Goal: Task Accomplishment & Management: Manage account settings

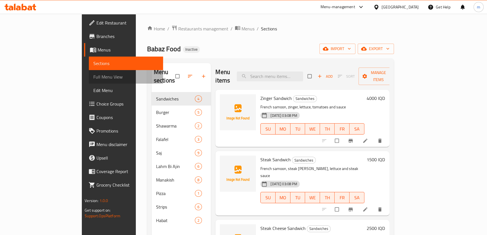
click at [93, 75] on span "Full Menu View" at bounding box center [125, 76] width 65 height 7
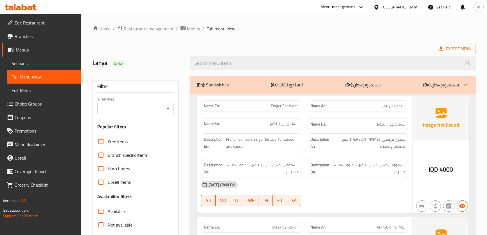
click at [169, 111] on icon "Open" at bounding box center [167, 108] width 7 height 7
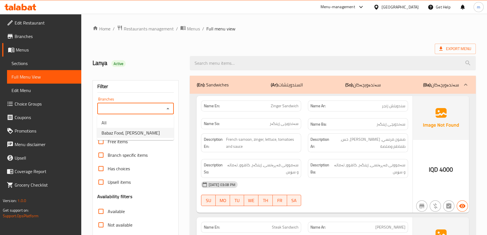
click at [147, 131] on li "Babaz Food, [PERSON_NAME]" at bounding box center [135, 133] width 77 height 10
type input "Babaz Food, [PERSON_NAME]"
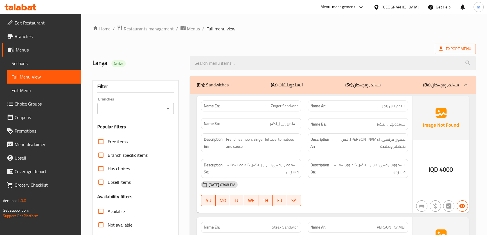
scroll to position [64, 0]
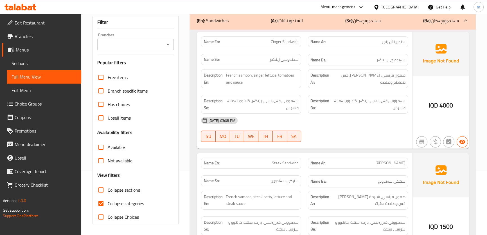
click at [132, 204] on span "Collapse categories" at bounding box center [126, 203] width 36 height 7
click at [108, 204] on input "Collapse categories" at bounding box center [100, 202] width 13 height 13
checkbox input "false"
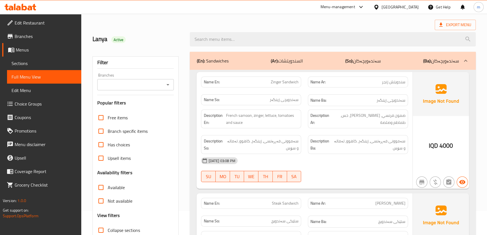
scroll to position [21, 0]
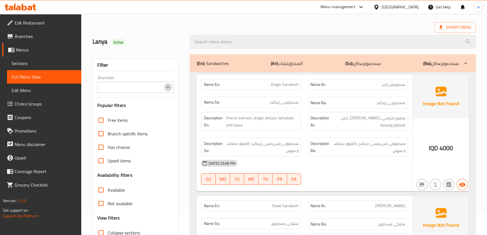
click at [169, 86] on icon "Open" at bounding box center [167, 87] width 7 height 7
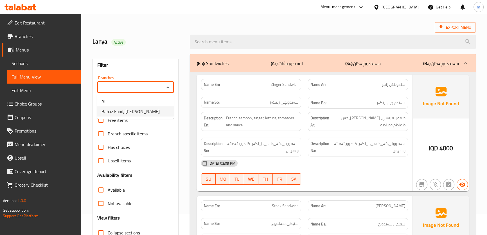
click at [152, 109] on li "Babaz Food, [PERSON_NAME]" at bounding box center [135, 111] width 77 height 10
type input "Babaz Food, [PERSON_NAME]"
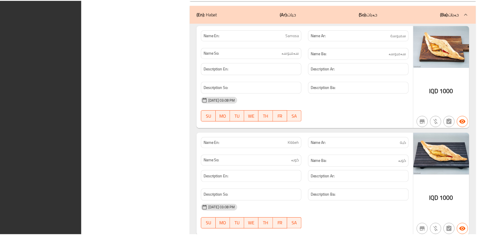
scroll to position [5699, 0]
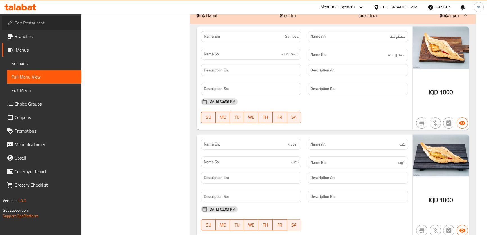
click at [34, 21] on span "Edit Restaurant" at bounding box center [46, 22] width 62 height 7
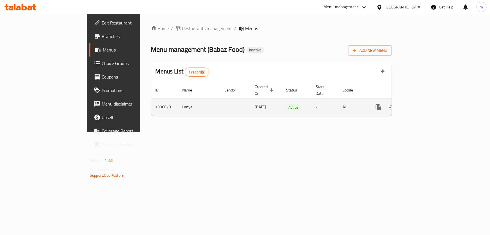
click at [423, 104] on icon "enhanced table" at bounding box center [419, 107] width 7 height 7
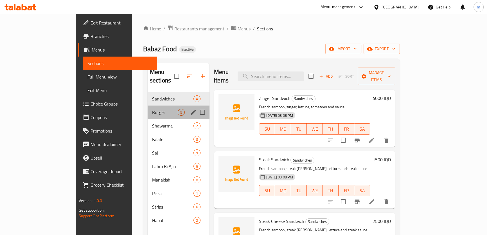
click at [148, 108] on div "Burger 5" at bounding box center [179, 111] width 62 height 13
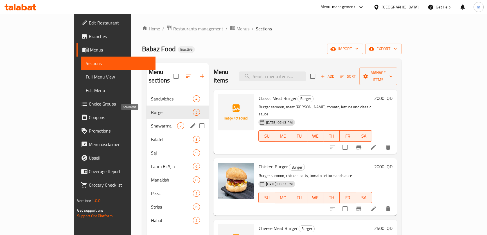
click at [151, 122] on span "Shawarma" at bounding box center [164, 125] width 26 height 7
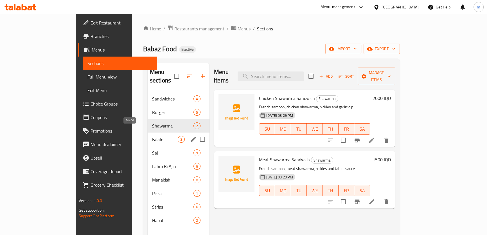
click at [152, 136] on span "Falafel" at bounding box center [165, 139] width 26 height 7
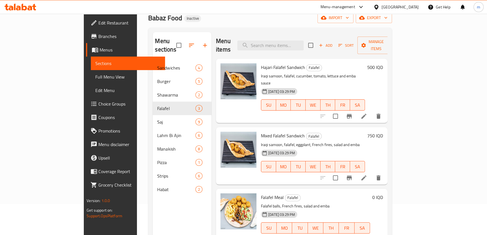
scroll to position [79, 0]
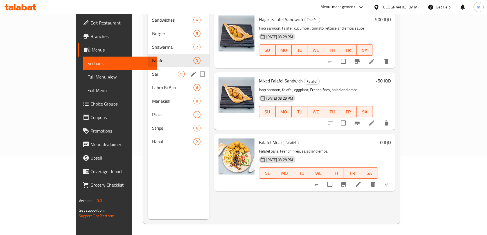
click at [148, 69] on div "Saj 9" at bounding box center [179, 73] width 62 height 13
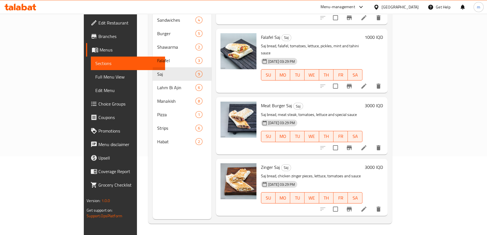
scroll to position [67, 0]
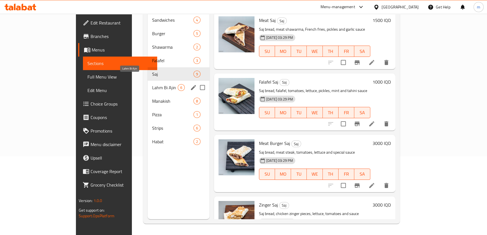
click at [152, 84] on span "Lahm Bi Ajin" at bounding box center [165, 87] width 26 height 7
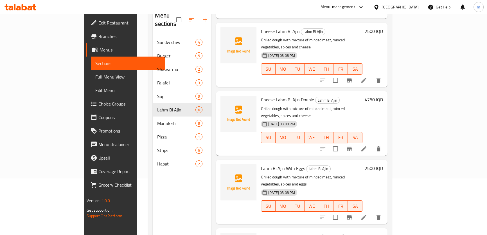
scroll to position [79, 0]
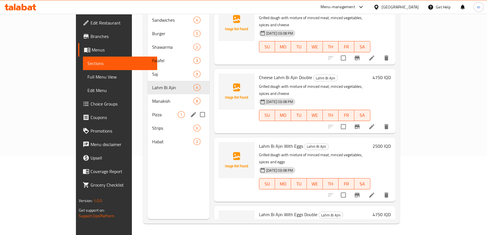
click at [148, 108] on div "Pizza 1" at bounding box center [179, 114] width 62 height 13
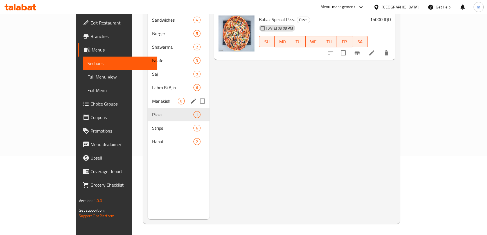
click at [152, 98] on span "Manakish" at bounding box center [165, 101] width 26 height 7
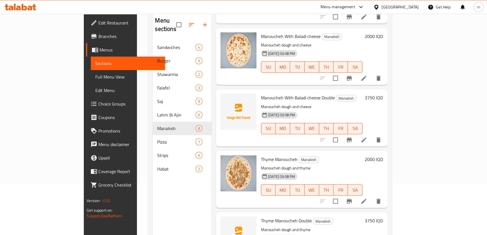
scroll to position [79, 0]
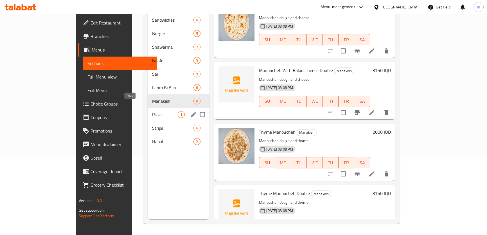
click at [152, 111] on span "Pizza" at bounding box center [165, 114] width 26 height 7
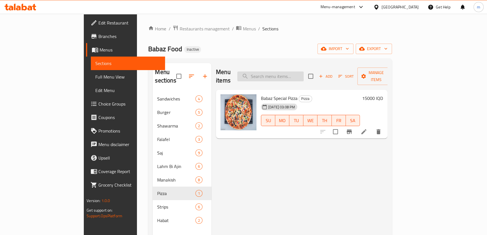
click at [292, 73] on input "search" at bounding box center [270, 76] width 66 height 10
click at [256, 62] on div "Menu sections Sandwiches 4 Burger 5 Shawarma 2 Falafel 3 Saj 9 Lahm Bi Ajin 6 M…" at bounding box center [269, 180] width 243 height 244
drag, startPoint x: 249, startPoint y: 119, endPoint x: 249, endPoint y: 136, distance: 16.3
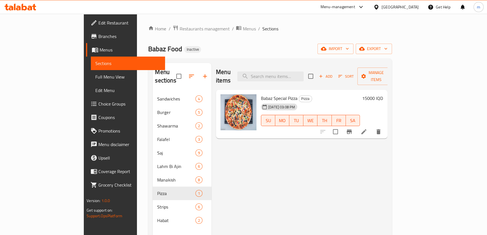
click at [259, 124] on div "Babaz Special Pizza Pizza 20-08-2025 03:08 PM SU MO TU WE TH FR SA" at bounding box center [310, 114] width 103 height 44
drag, startPoint x: 252, startPoint y: 151, endPoint x: 236, endPoint y: 157, distance: 17.5
click at [244, 155] on div "Menu items Add Sort Manage items Babaz Special Pizza Pizza 20-08-2025 03:08 PM …" at bounding box center [299, 180] width 176 height 235
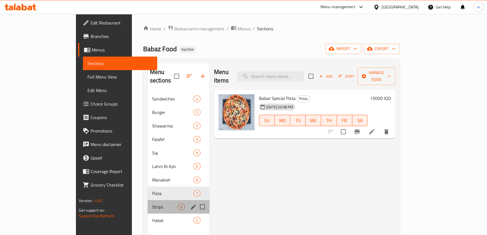
click at [148, 203] on div "Strips 6" at bounding box center [179, 206] width 62 height 13
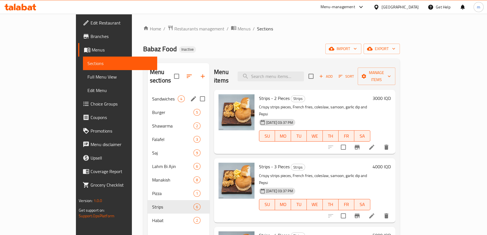
click at [151, 92] on div "Sandwiches 4" at bounding box center [179, 98] width 62 height 13
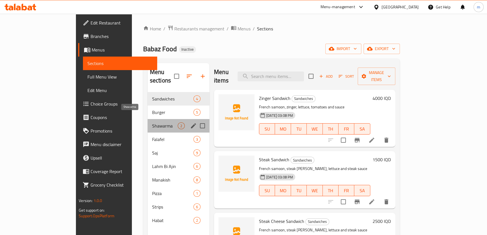
click at [152, 122] on span "Shawarma" at bounding box center [165, 125] width 26 height 7
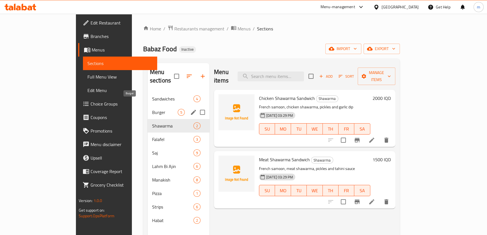
click at [152, 109] on span "Burger" at bounding box center [165, 112] width 26 height 7
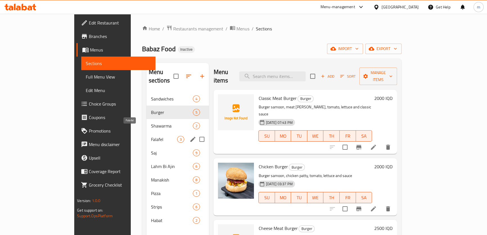
drag, startPoint x: 125, startPoint y: 150, endPoint x: 111, endPoint y: 182, distance: 35.0
click at [146, 153] on div "Sandwiches 4 Burger 5 Shawarma 2 Falafel 3 Saj 9 Lahm Bi Ajin 6 Manakish 8 Pizz…" at bounding box center [177, 159] width 63 height 135
click at [151, 190] on span "Pizza" at bounding box center [164, 193] width 26 height 7
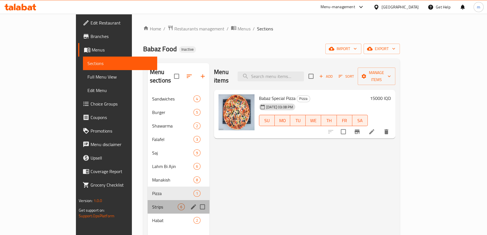
drag, startPoint x: 114, startPoint y: 192, endPoint x: 117, endPoint y: 197, distance: 5.4
click at [148, 200] on div "Strips 6" at bounding box center [179, 206] width 62 height 13
drag, startPoint x: 117, startPoint y: 197, endPoint x: 121, endPoint y: 200, distance: 4.6
click at [152, 203] on span "Strips" at bounding box center [165, 206] width 26 height 7
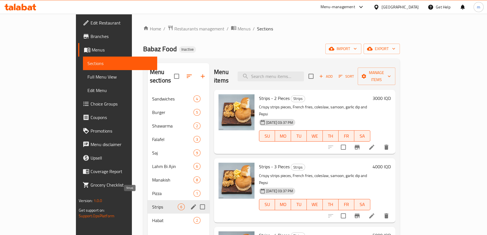
drag, startPoint x: 123, startPoint y: 202, endPoint x: 127, endPoint y: 190, distance: 12.2
click at [148, 202] on div "Strips 6" at bounding box center [179, 206] width 62 height 13
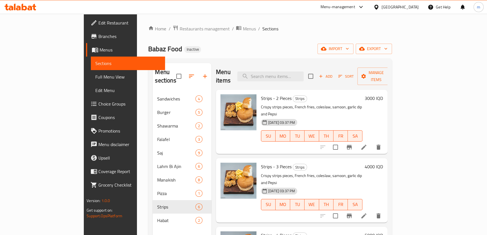
click at [99, 51] on span "Menus" at bounding box center [129, 49] width 61 height 7
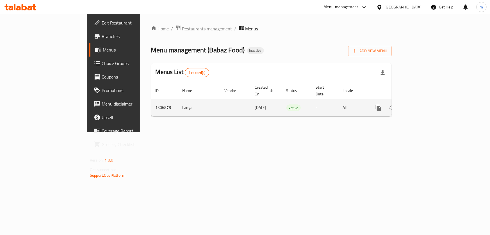
click at [423, 104] on icon "enhanced table" at bounding box center [419, 107] width 7 height 7
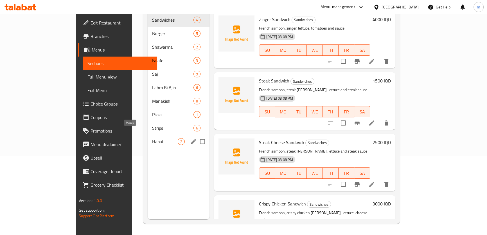
click at [152, 138] on span "Habat" at bounding box center [165, 141] width 26 height 7
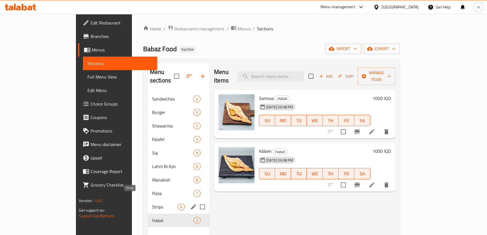
click at [152, 203] on span "Strips" at bounding box center [165, 206] width 26 height 7
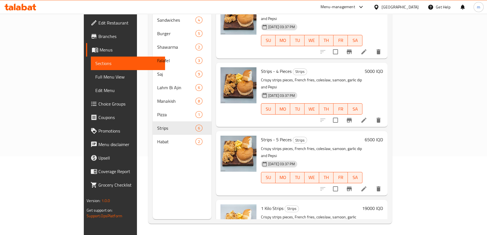
scroll to position [20, 0]
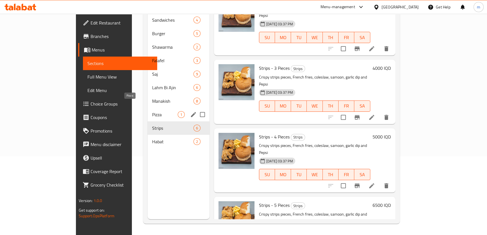
click at [152, 111] on span "Pizza" at bounding box center [165, 114] width 26 height 7
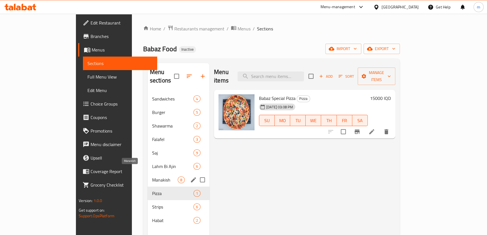
click at [152, 176] on span "Manakish" at bounding box center [165, 179] width 26 height 7
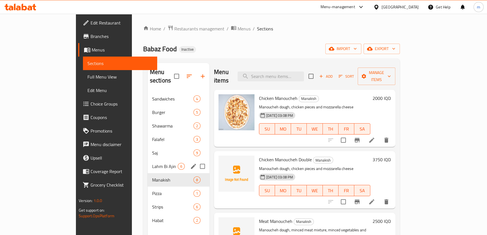
click at [152, 163] on span "Lahm Bi Ajin" at bounding box center [165, 166] width 26 height 7
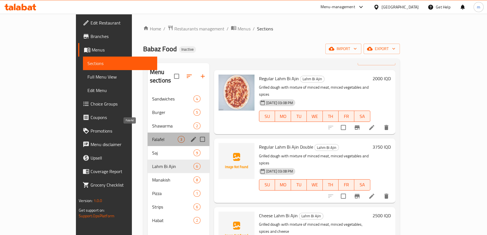
click at [152, 136] on span "Falafel" at bounding box center [165, 139] width 26 height 7
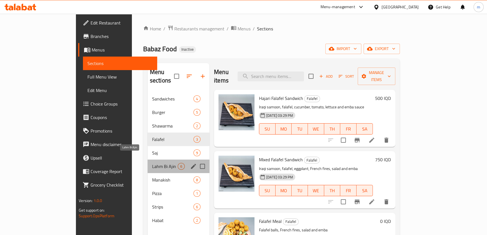
click at [152, 163] on span "Lahm Bi Ajin" at bounding box center [165, 166] width 26 height 7
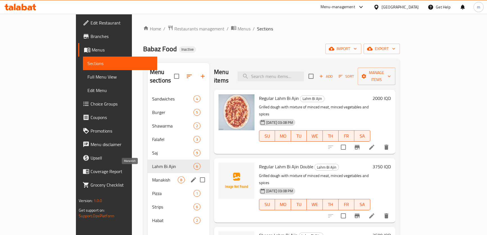
click at [152, 176] on span "Manakish" at bounding box center [165, 179] width 26 height 7
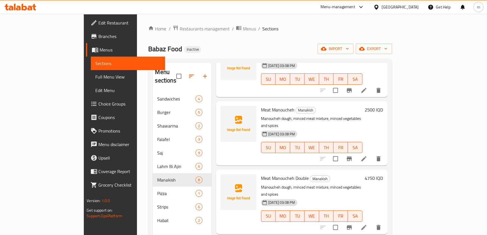
scroll to position [128, 0]
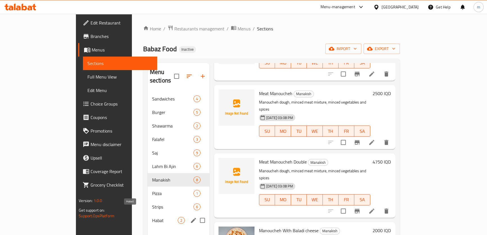
click at [152, 217] on span "Habat" at bounding box center [165, 220] width 26 height 7
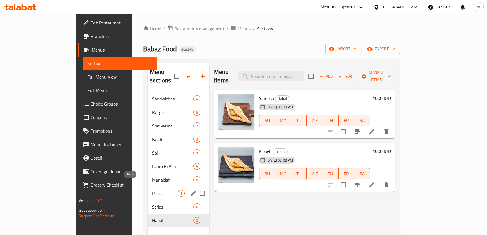
click at [152, 190] on span "Pizza" at bounding box center [165, 193] width 26 height 7
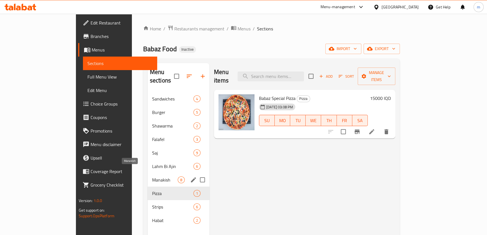
click at [152, 176] on span "Manakish" at bounding box center [165, 179] width 26 height 7
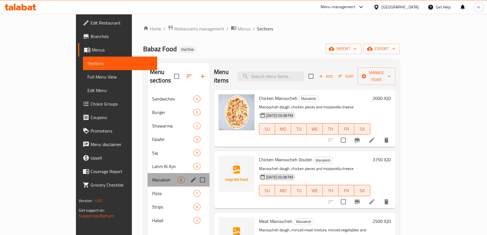
click at [148, 173] on div "Manakish 8" at bounding box center [179, 179] width 62 height 13
click at [152, 163] on span "Lahm Bi Ajin" at bounding box center [165, 166] width 26 height 7
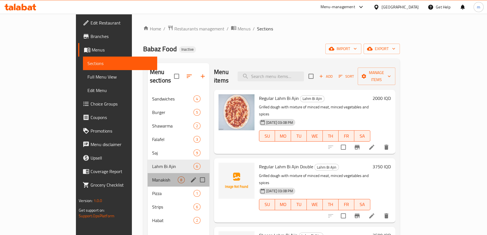
click at [148, 173] on div "Manakish 8" at bounding box center [179, 179] width 62 height 13
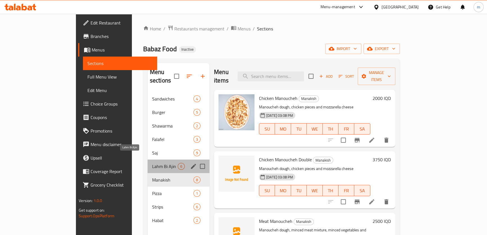
click at [152, 163] on span "Lahm Bi Ajin" at bounding box center [165, 166] width 26 height 7
